Goal: Task Accomplishment & Management: Manage account settings

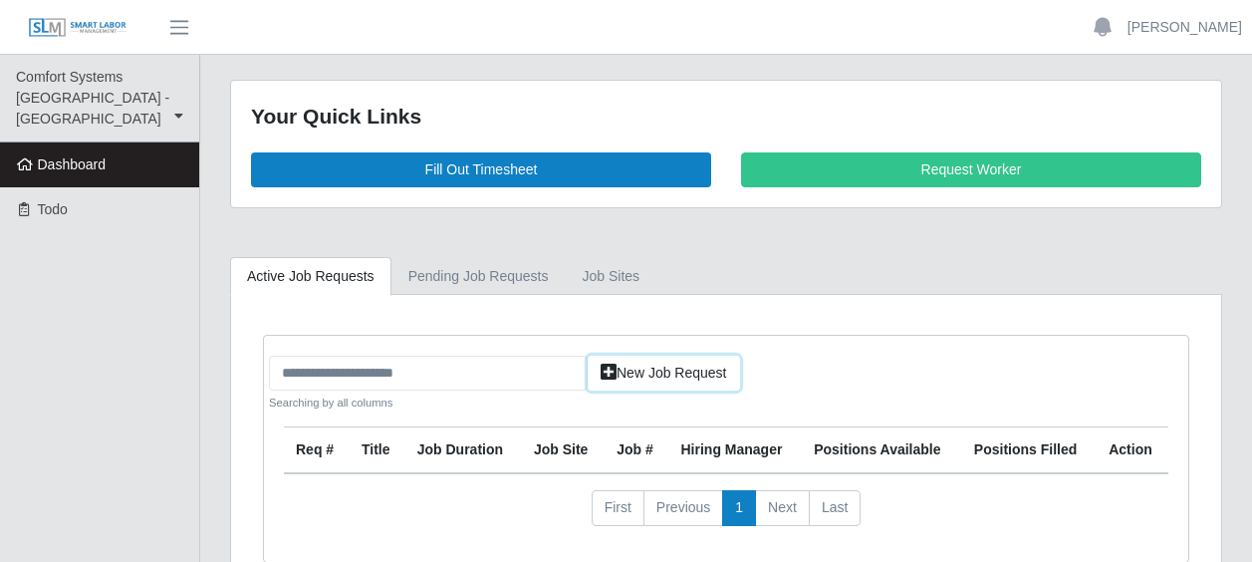
click at [608, 369] on icon at bounding box center [609, 372] width 16 height 14
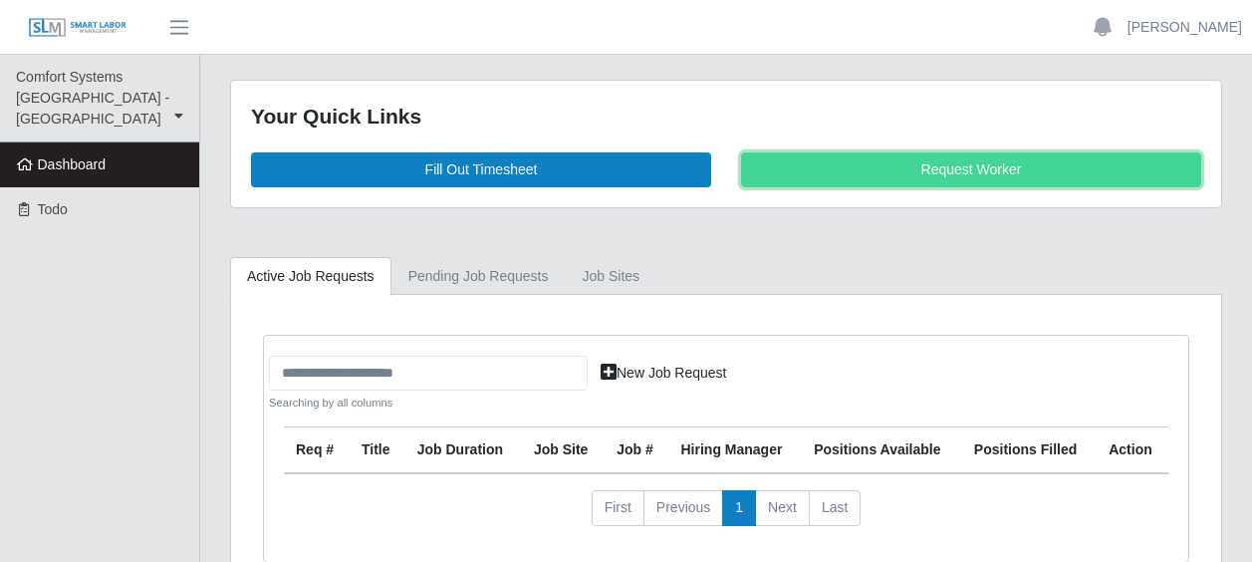
click at [985, 179] on link "Request Worker" at bounding box center [971, 169] width 460 height 35
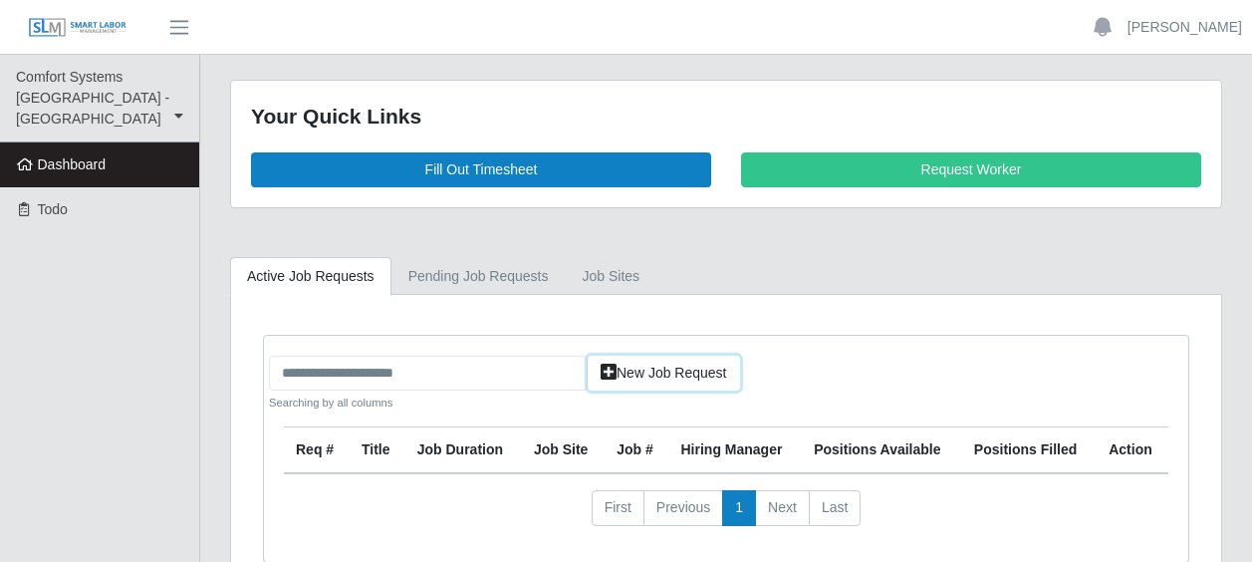
click at [609, 373] on icon at bounding box center [609, 372] width 16 height 14
click at [613, 365] on icon at bounding box center [609, 372] width 16 height 14
click at [580, 270] on link "job sites" at bounding box center [612, 276] width 92 height 39
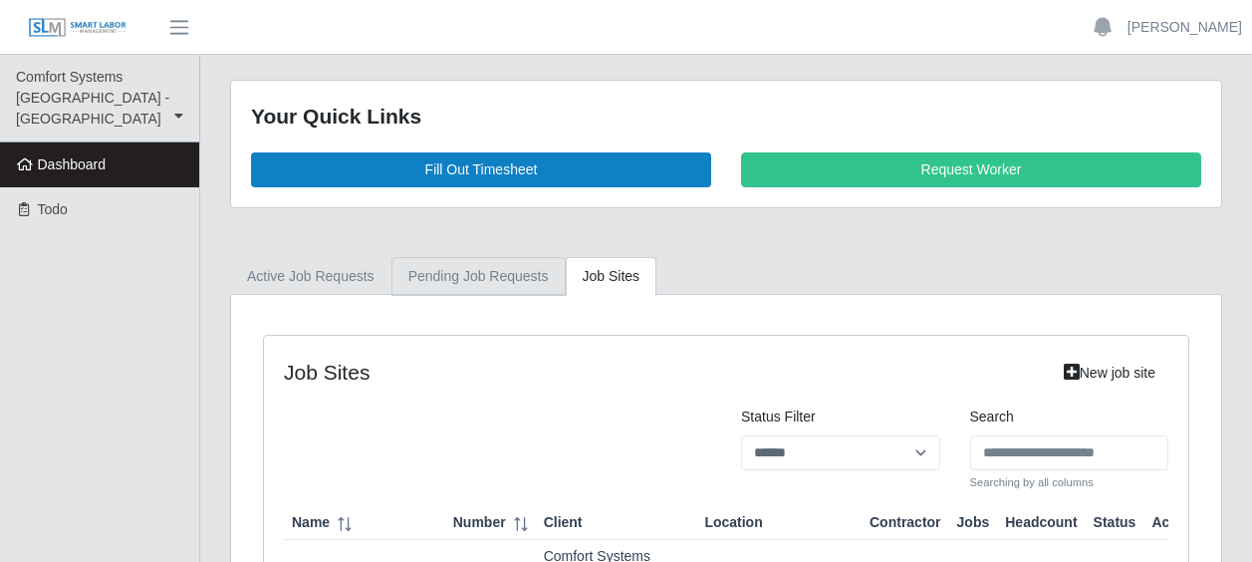
click at [494, 263] on link "Pending Job Requests" at bounding box center [479, 276] width 174 height 39
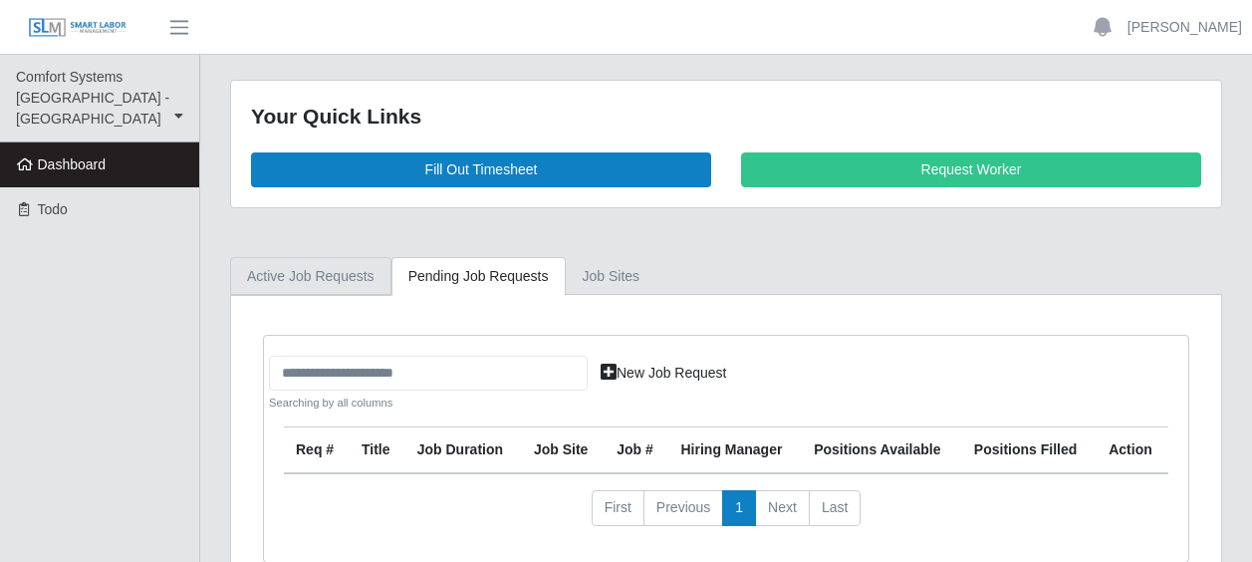
click at [317, 265] on link "Active Job Requests" at bounding box center [310, 276] width 161 height 39
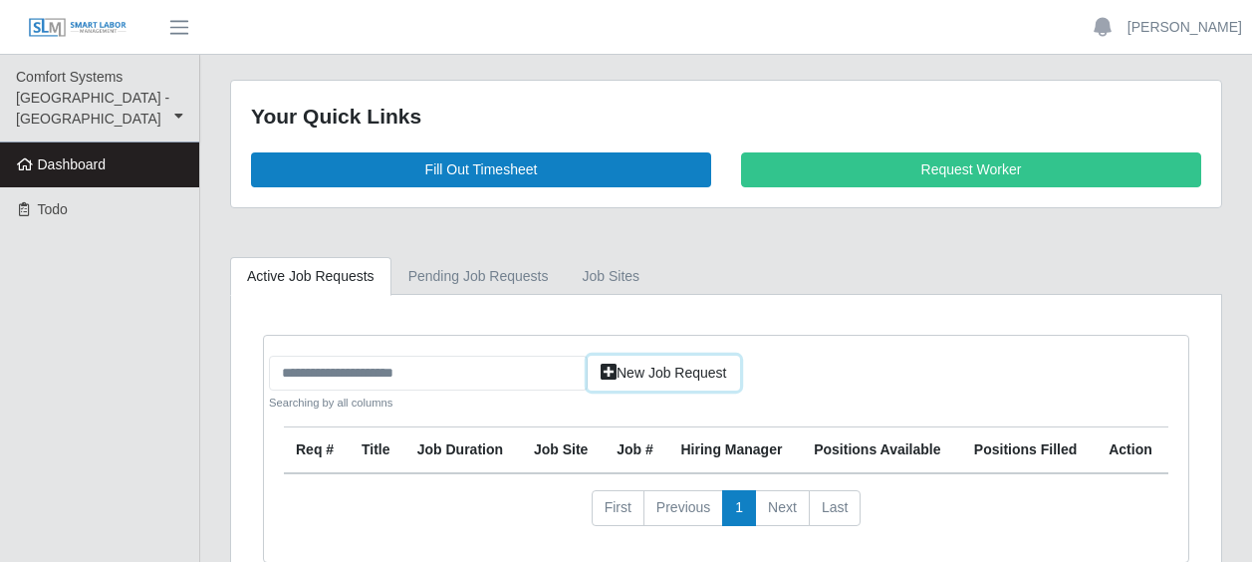
click at [609, 368] on icon at bounding box center [609, 372] width 16 height 14
click at [89, 142] on link "Dashboard" at bounding box center [99, 164] width 199 height 45
click at [170, 24] on span "button" at bounding box center [179, 27] width 26 height 23
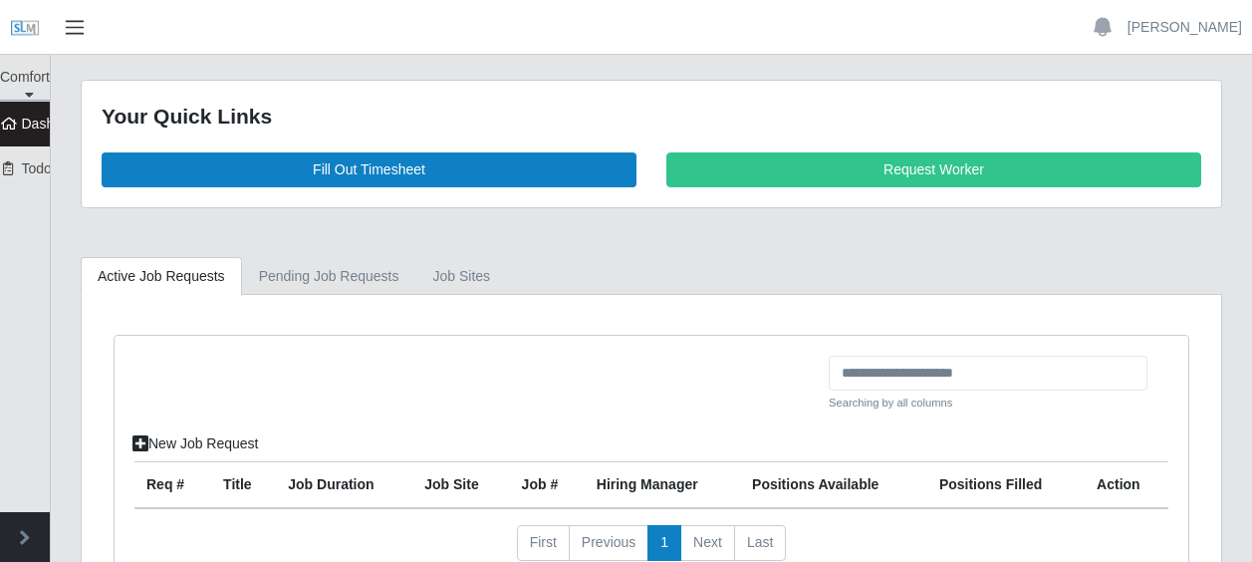
click at [70, 25] on span "button" at bounding box center [75, 27] width 26 height 23
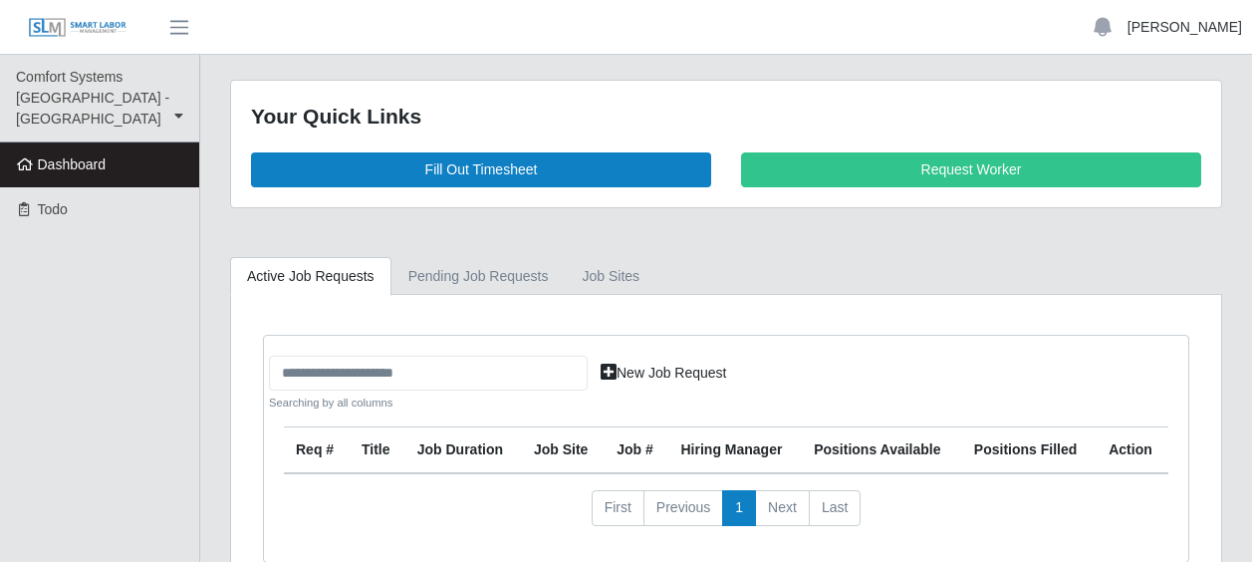
click at [1203, 28] on link "[PERSON_NAME]" at bounding box center [1185, 27] width 115 height 21
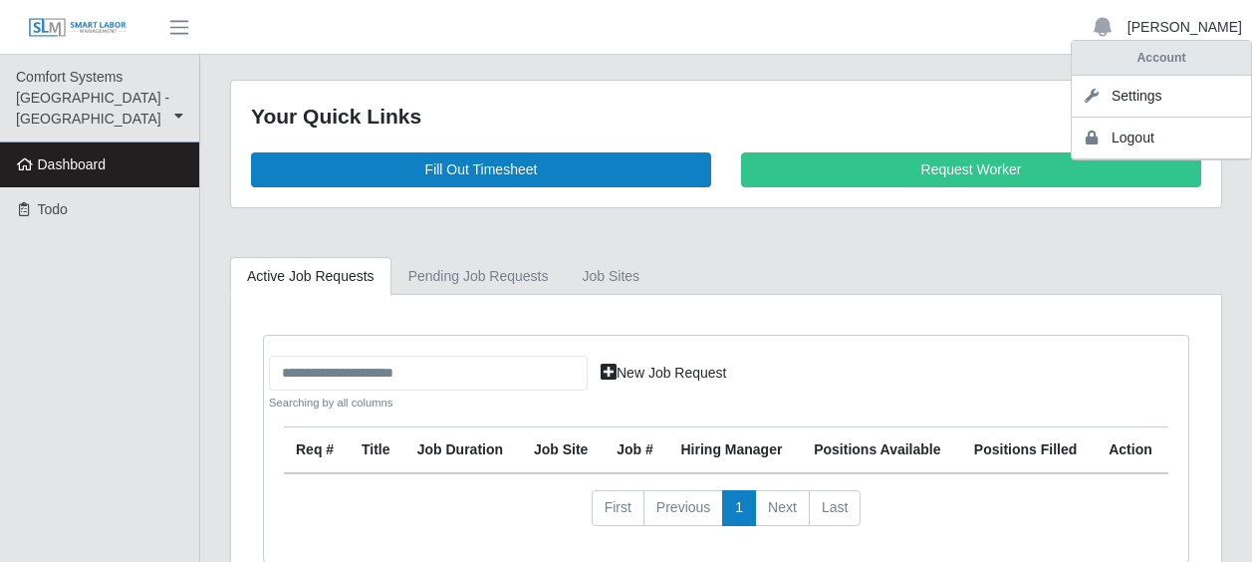
click at [1203, 28] on link "[PERSON_NAME]" at bounding box center [1185, 27] width 115 height 21
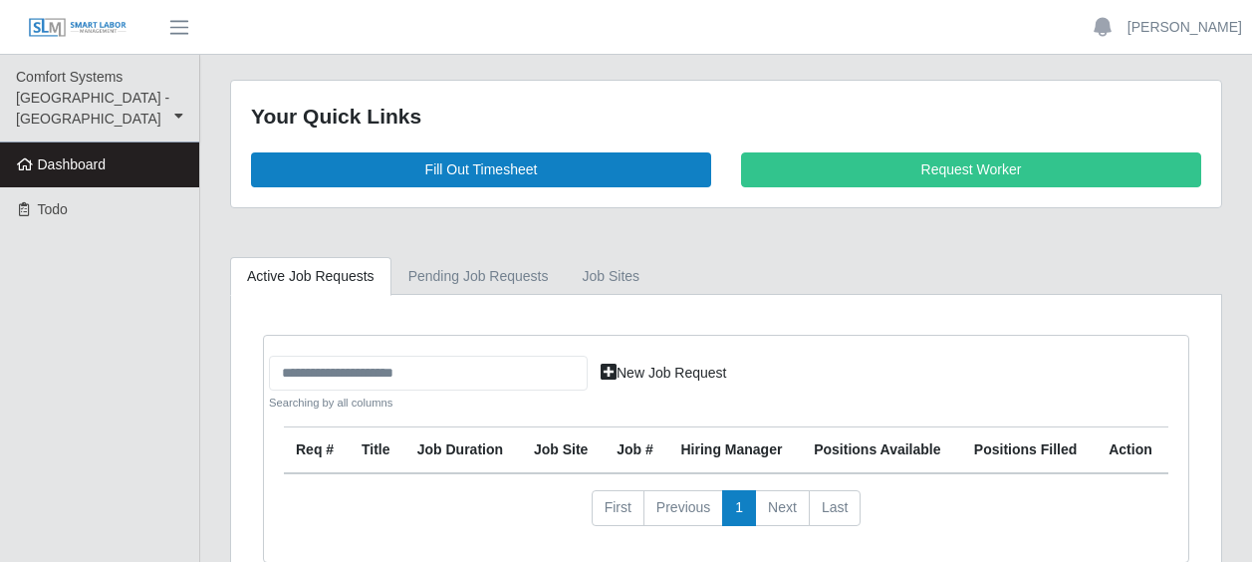
drag, startPoint x: 945, startPoint y: 2, endPoint x: 876, endPoint y: 83, distance: 106.0
click at [876, 83] on div "Your Quick Links Fill Out Timesheet Request Worker" at bounding box center [726, 144] width 990 height 127
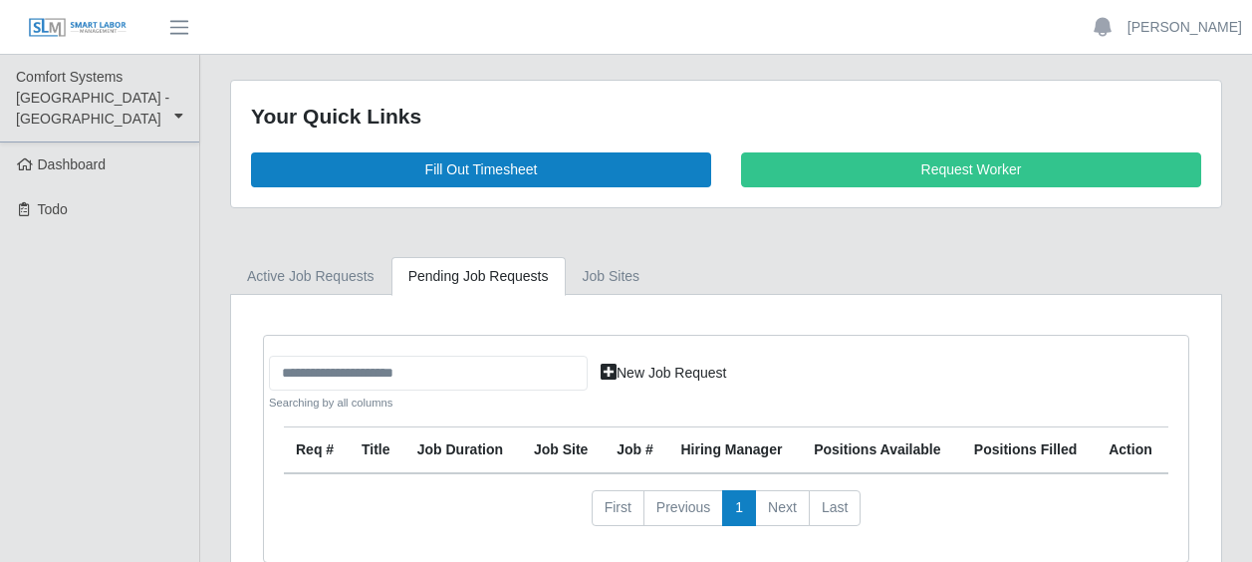
click at [163, 296] on ul "Comfort Systems USA - Central TX Comfort Systems USA - Central TX Dashboard Todo" at bounding box center [99, 312] width 199 height 515
click at [295, 271] on link "Active Job Requests" at bounding box center [310, 276] width 161 height 39
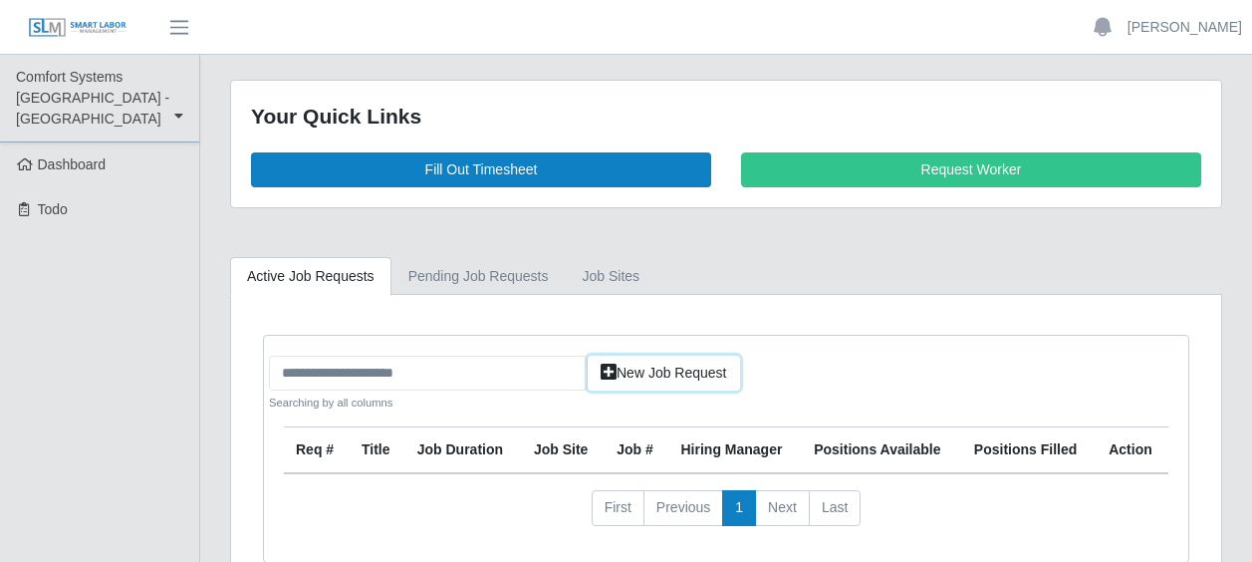
click at [612, 361] on link "New Job Request" at bounding box center [664, 373] width 152 height 35
